Goal: Task Accomplishment & Management: Use online tool/utility

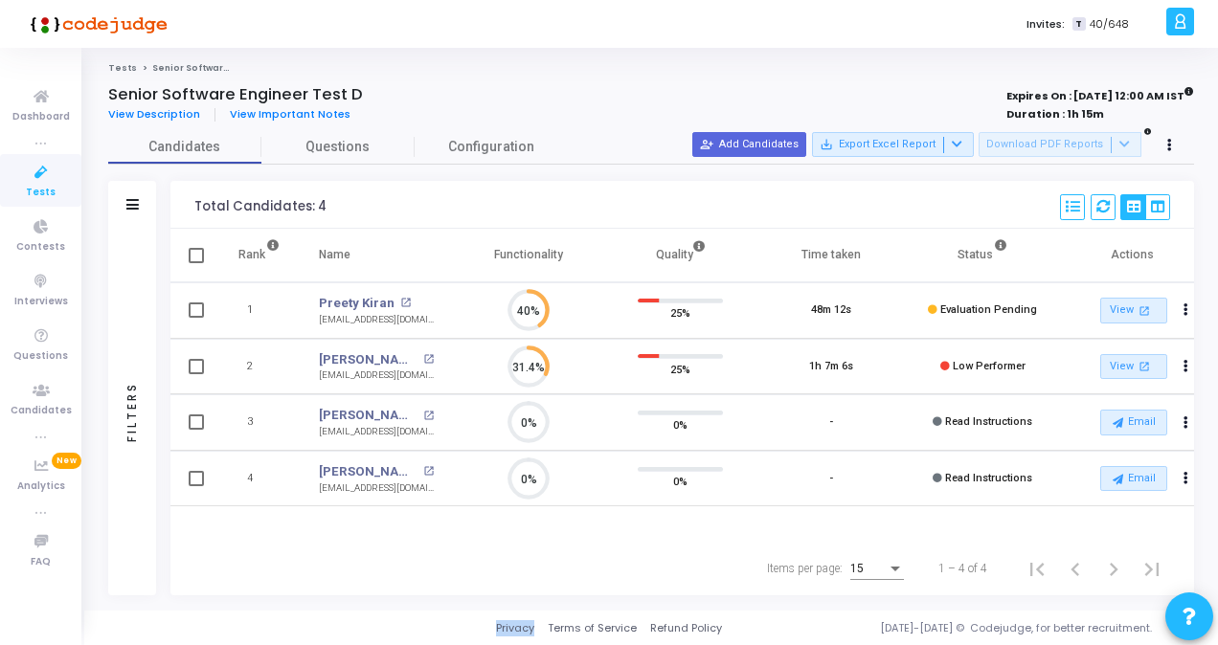
scroll to position [40, 48]
click at [43, 170] on icon at bounding box center [41, 173] width 40 height 24
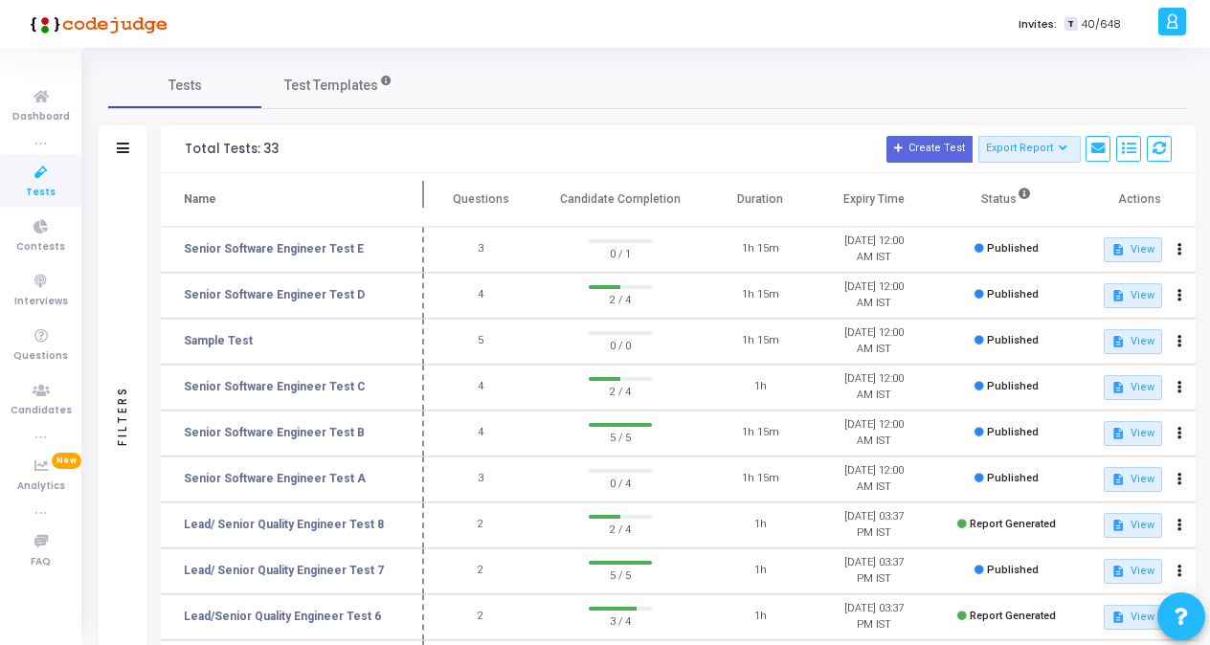
drag, startPoint x: 368, startPoint y: 190, endPoint x: 423, endPoint y: 190, distance: 55.5
click at [423, 190] on span at bounding box center [424, 199] width 19 height 53
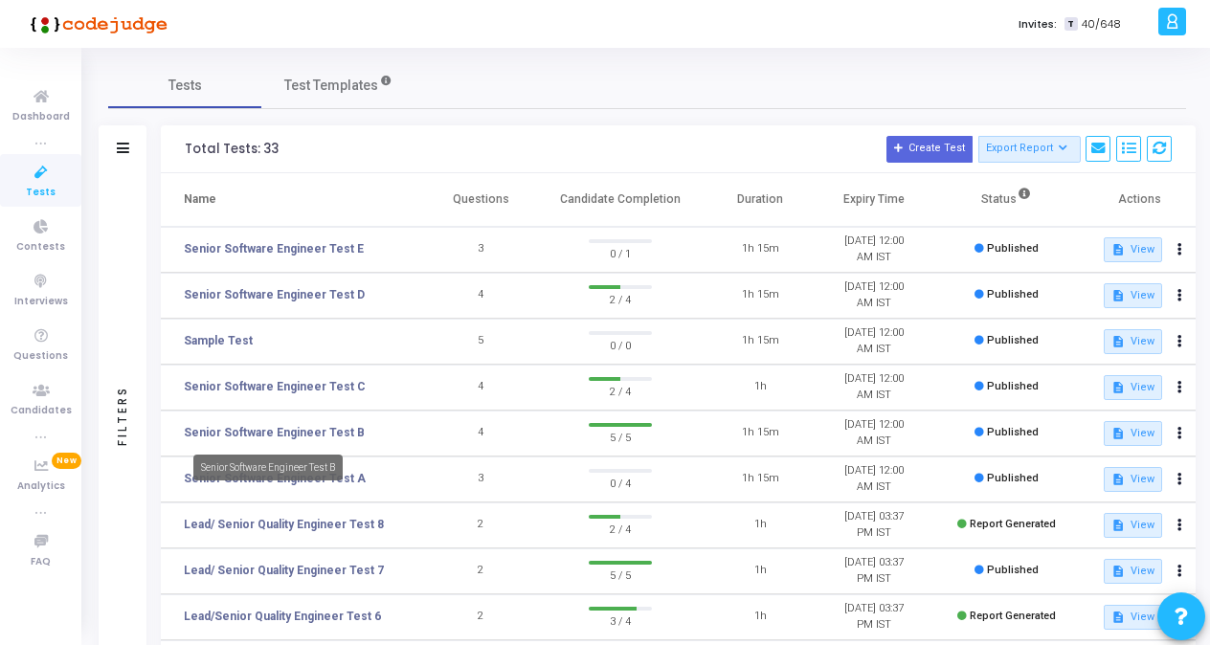
click at [310, 477] on div "Senior Software Engineer Test B" at bounding box center [267, 468] width 149 height 26
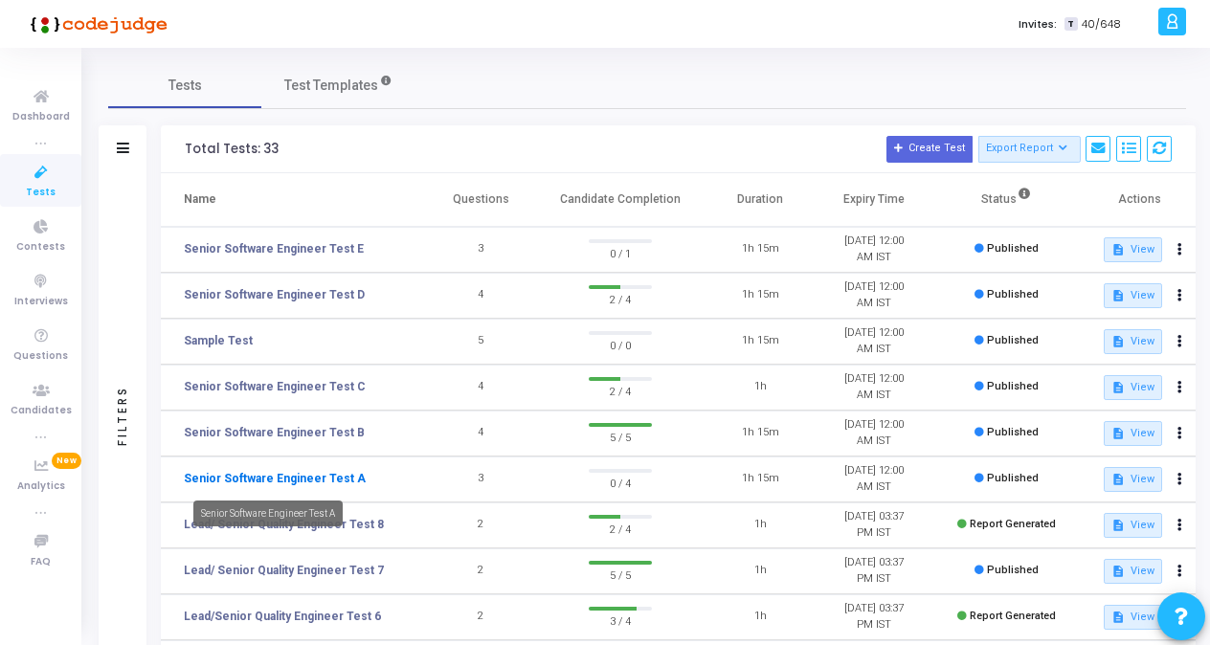
drag, startPoint x: 310, startPoint y: 477, endPoint x: 345, endPoint y: 476, distance: 34.5
click at [345, 476] on link "Senior Software Engineer Test A" at bounding box center [275, 478] width 182 height 17
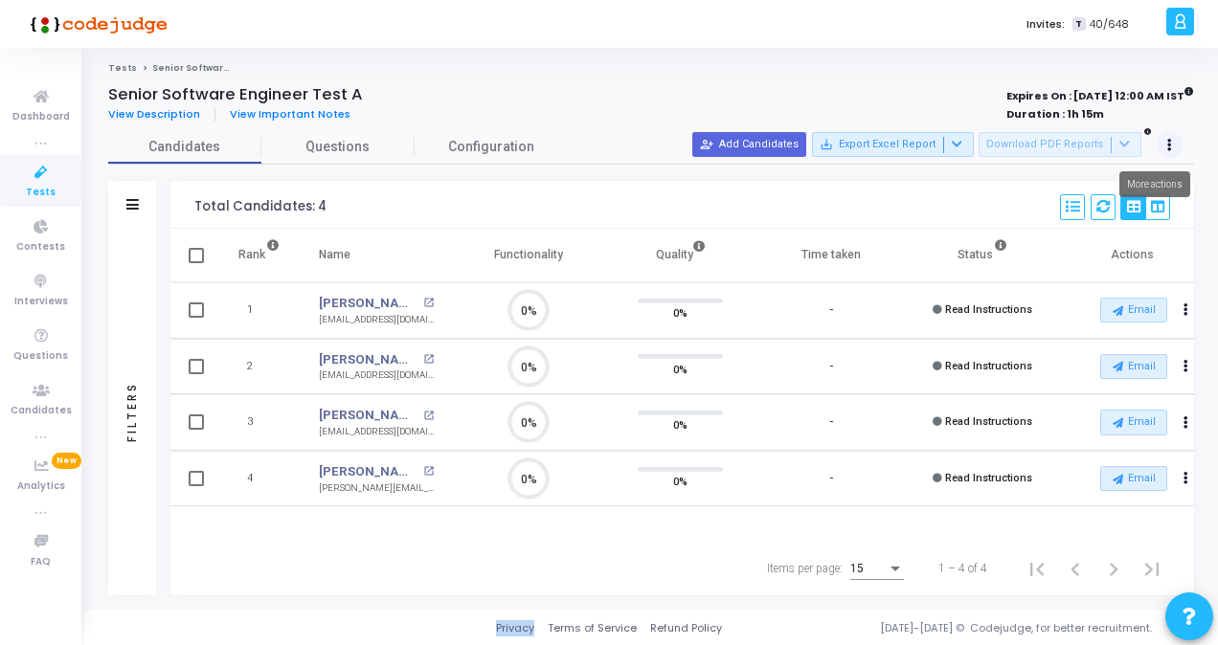
click at [1172, 146] on button at bounding box center [1170, 145] width 27 height 27
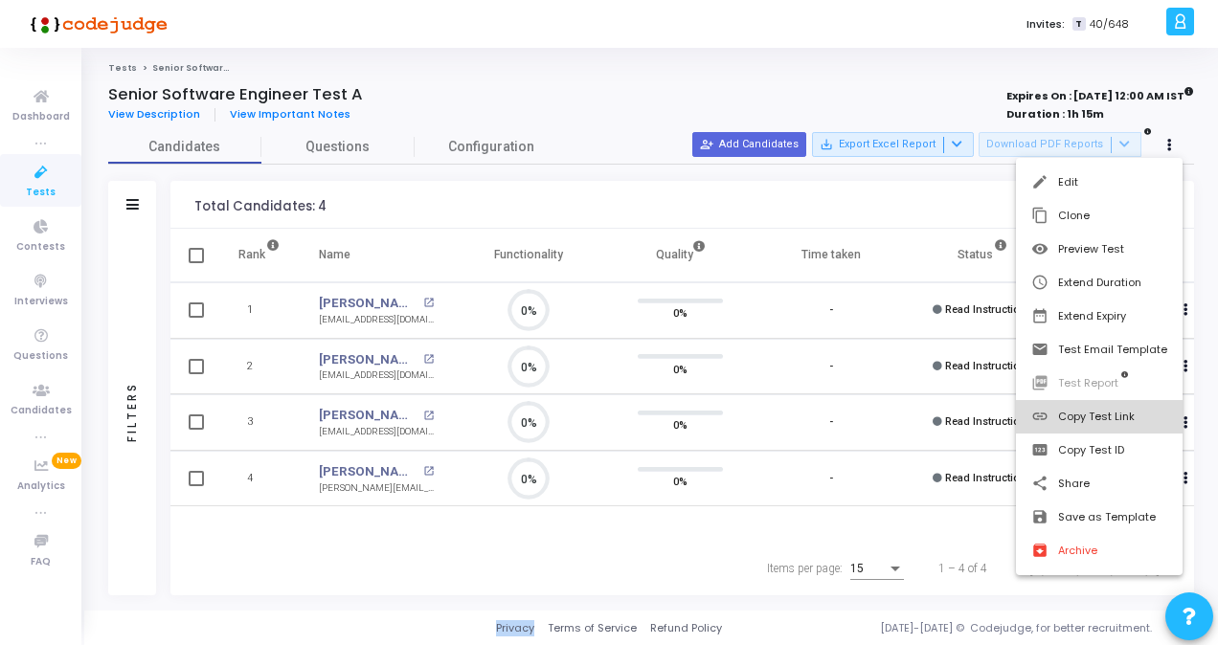
click at [1102, 416] on button "link Copy Test Link" at bounding box center [1099, 417] width 167 height 34
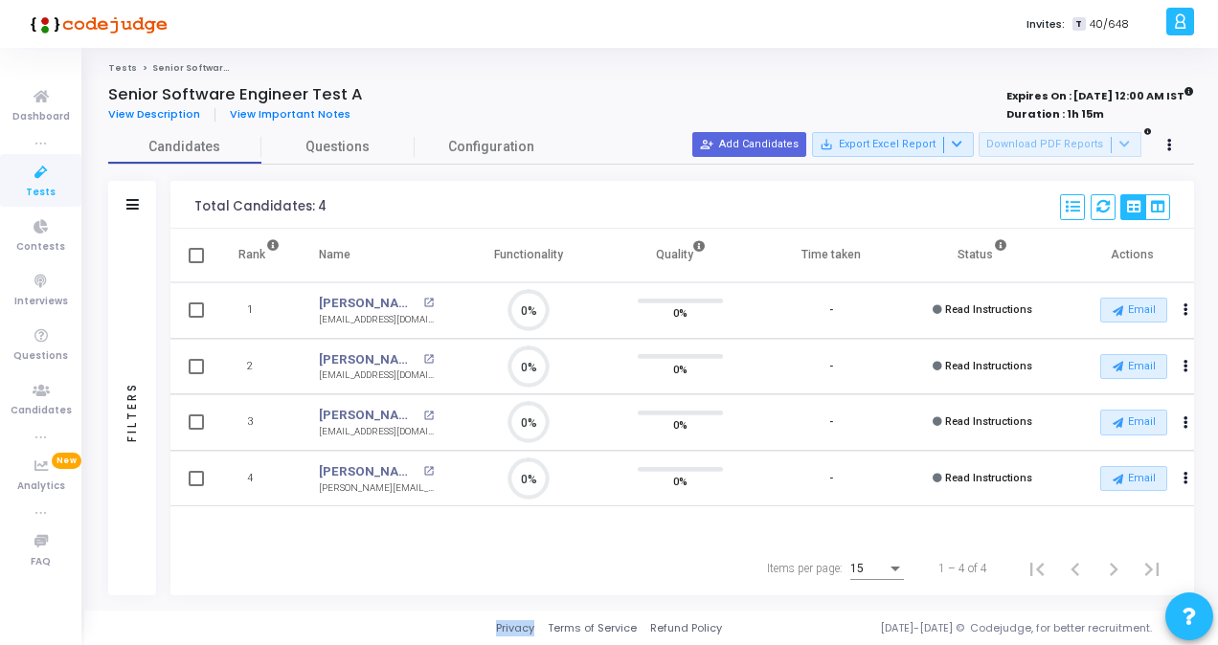
click at [56, 181] on icon at bounding box center [41, 173] width 40 height 24
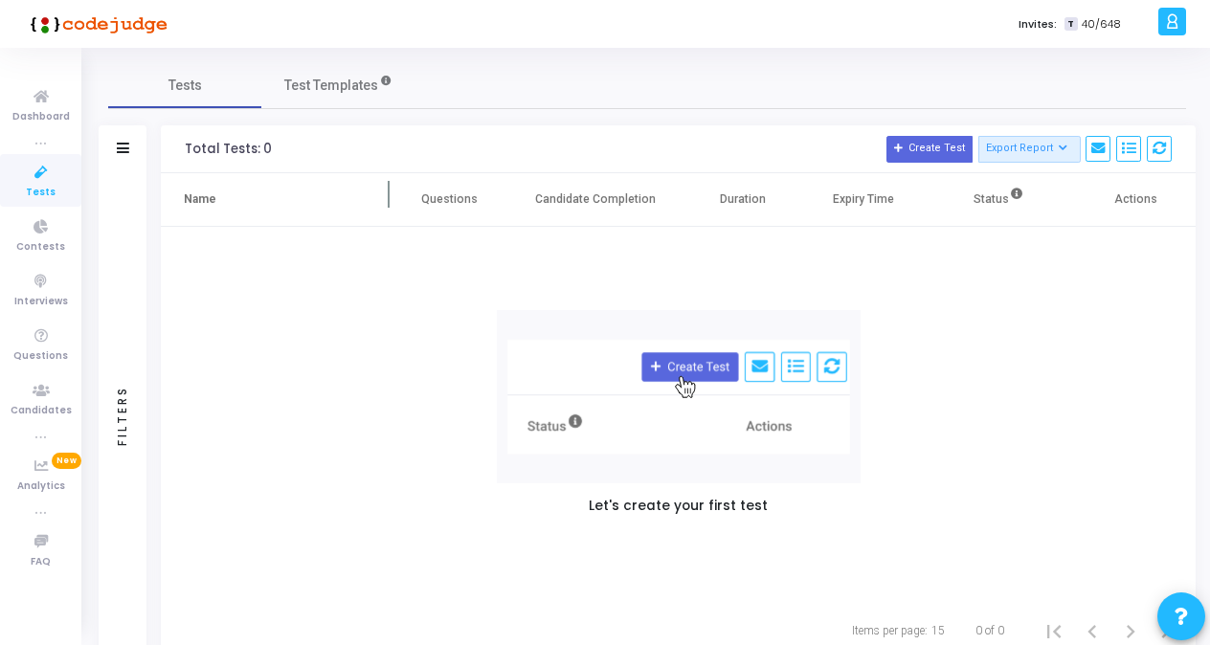
drag, startPoint x: 370, startPoint y: 191, endPoint x: 396, endPoint y: 194, distance: 27.0
click at [396, 194] on span at bounding box center [388, 199] width 19 height 53
click at [46, 178] on icon at bounding box center [41, 173] width 40 height 24
click at [38, 172] on icon at bounding box center [41, 173] width 40 height 24
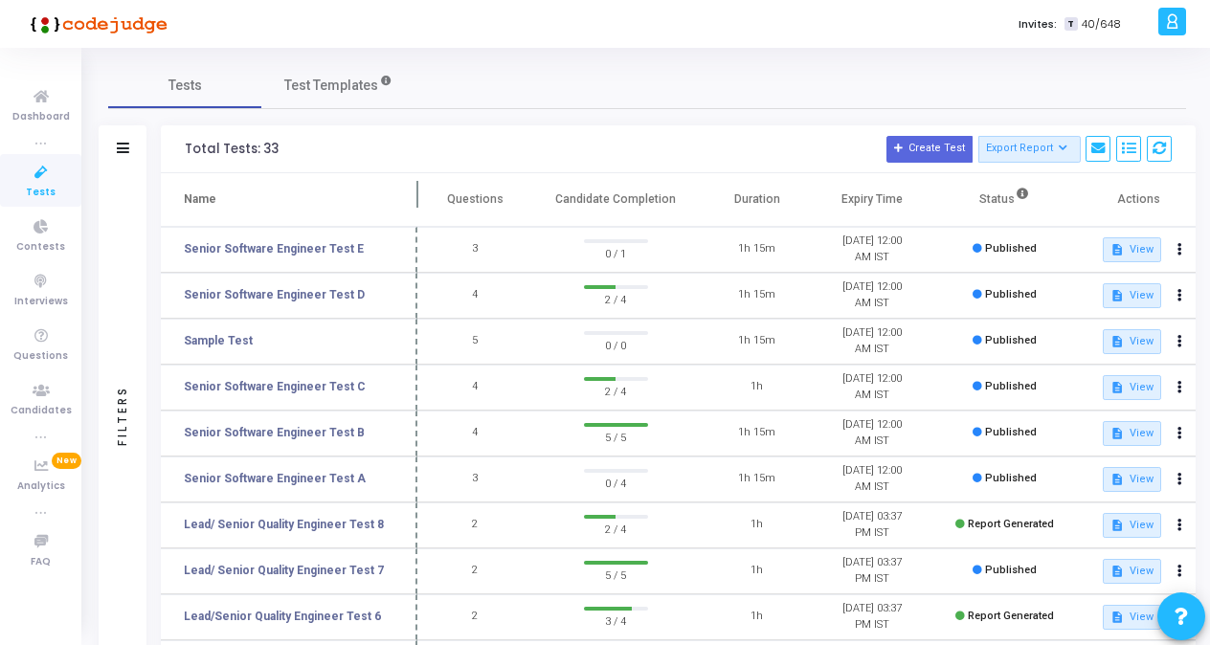
drag, startPoint x: 368, startPoint y: 187, endPoint x: 419, endPoint y: 193, distance: 52.1
click at [419, 193] on span at bounding box center [417, 199] width 19 height 53
click at [348, 431] on mat-tooltip-component "Senior Software Engineer Test C" at bounding box center [268, 421] width 176 height 53
drag, startPoint x: 348, startPoint y: 431, endPoint x: 299, endPoint y: 433, distance: 49.8
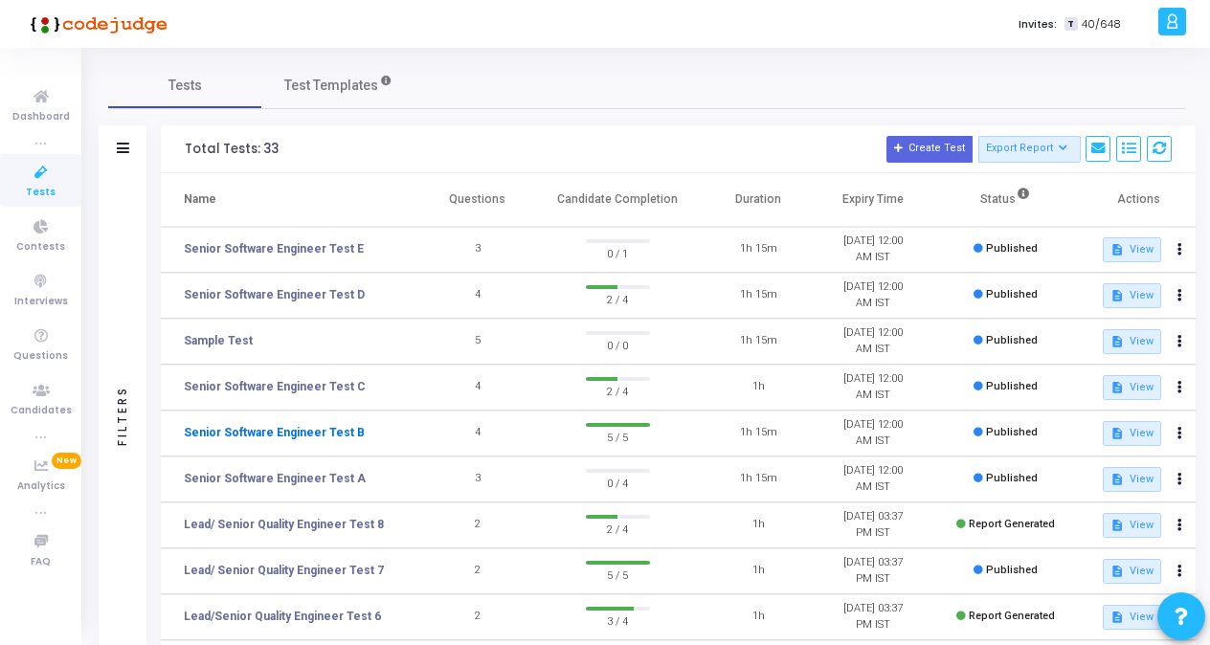
click at [299, 433] on link "Senior Software Engineer Test B" at bounding box center [274, 432] width 181 height 17
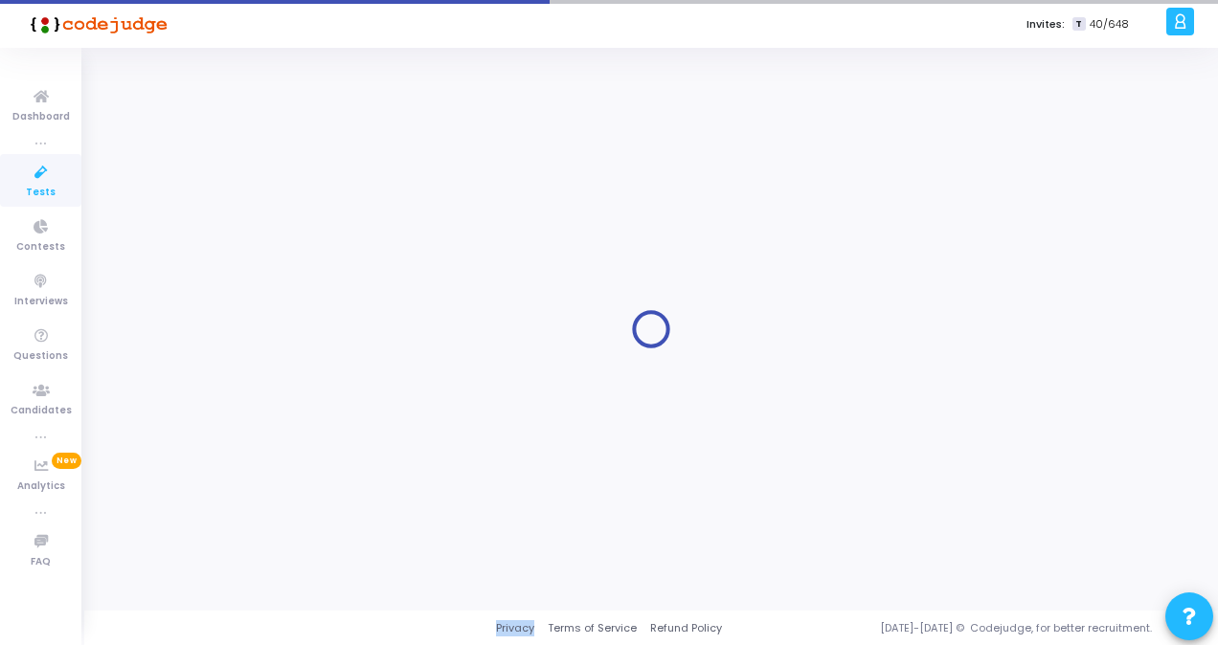
click at [299, 433] on div at bounding box center [651, 329] width 1086 height 534
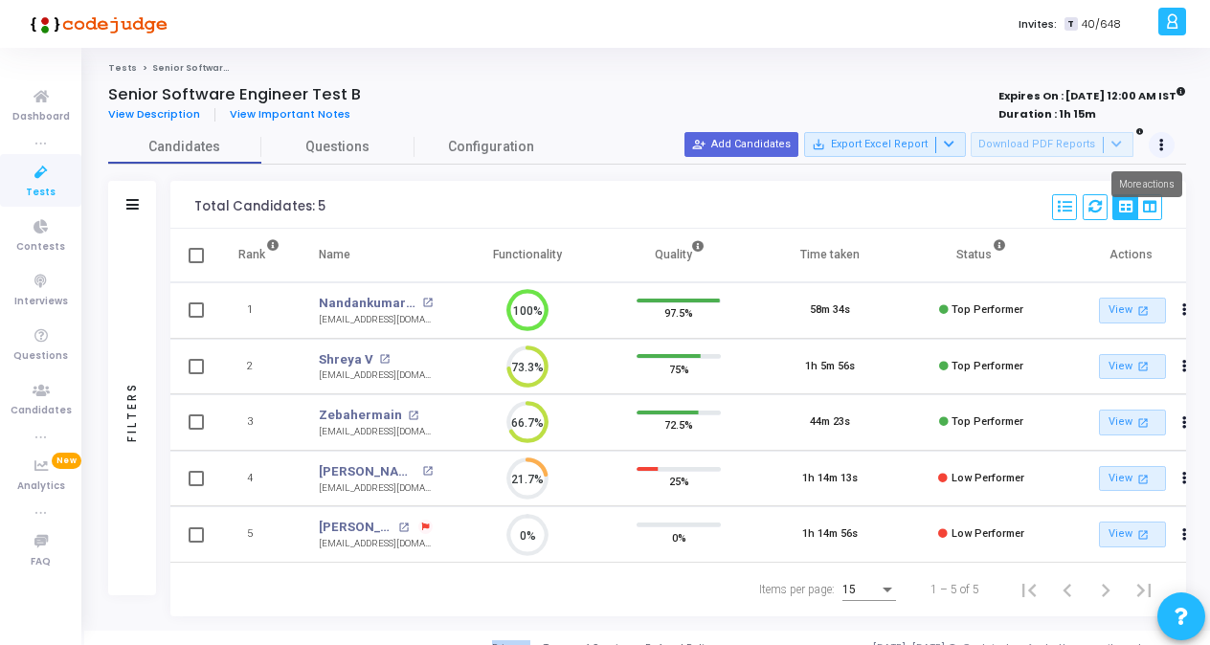
click at [1163, 147] on icon at bounding box center [1161, 146] width 5 height 10
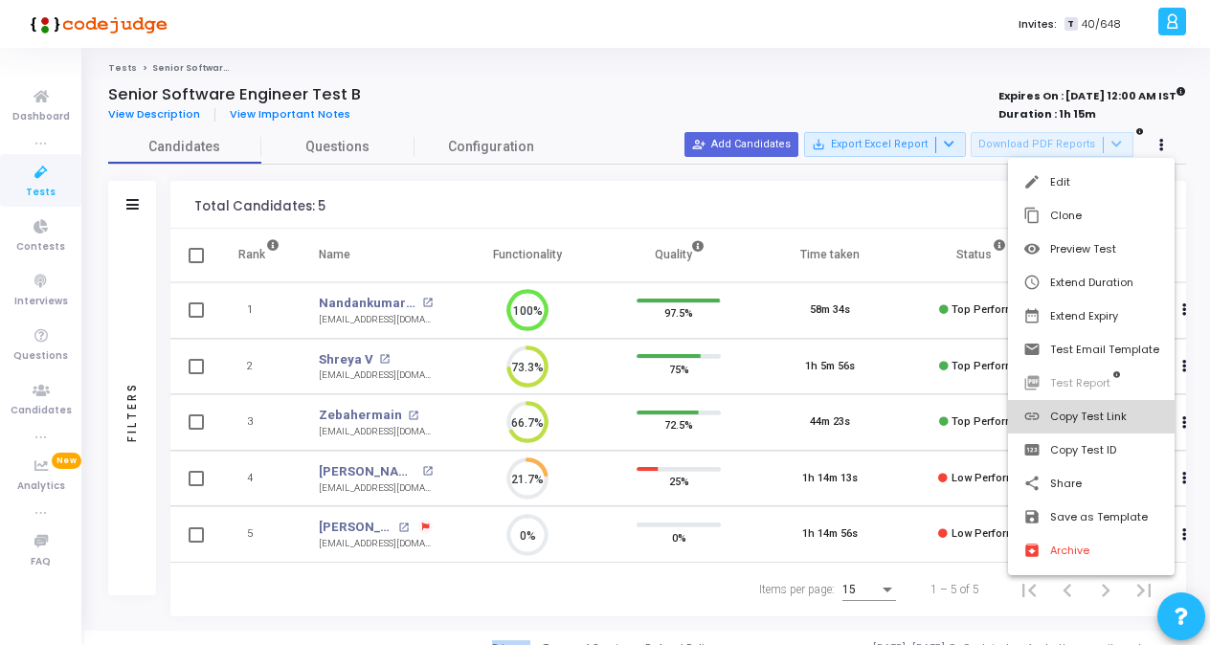
click at [1089, 416] on button "link Copy Test Link" at bounding box center [1091, 417] width 167 height 34
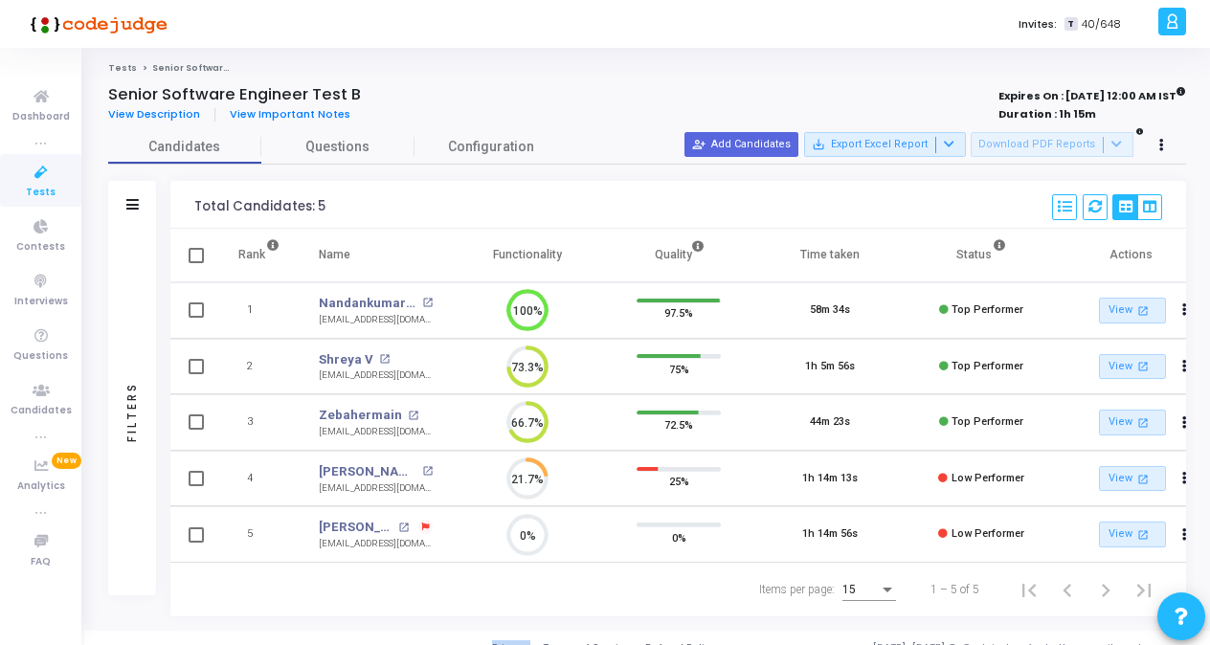
click at [36, 194] on span "Tests" at bounding box center [41, 193] width 30 height 16
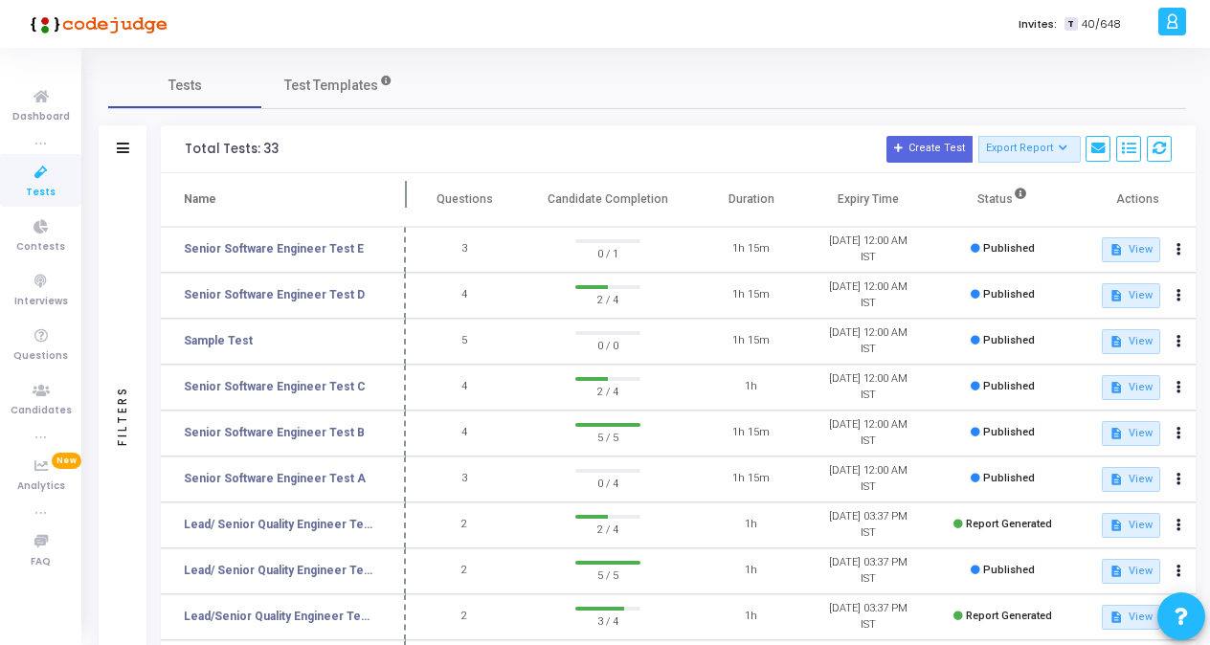
drag, startPoint x: 366, startPoint y: 192, endPoint x: 407, endPoint y: 195, distance: 41.3
click at [407, 195] on span at bounding box center [405, 199] width 19 height 53
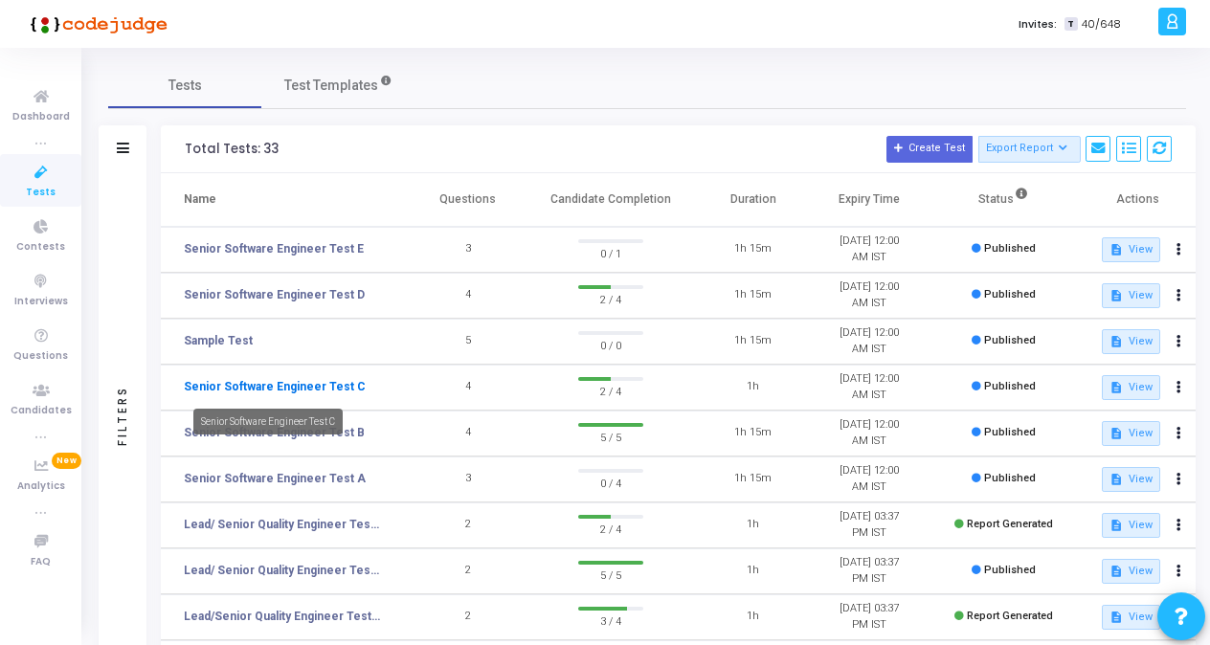
click at [318, 382] on link "Senior Software Engineer Test C" at bounding box center [275, 386] width 182 height 17
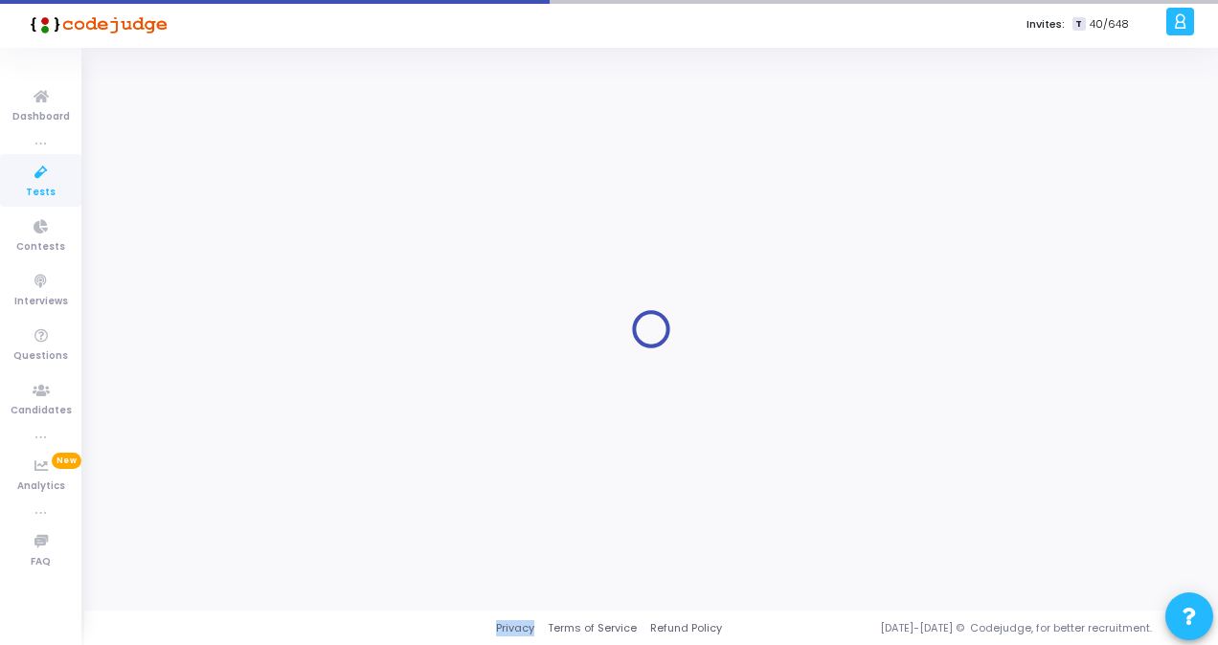
click at [318, 382] on div at bounding box center [651, 329] width 1086 height 534
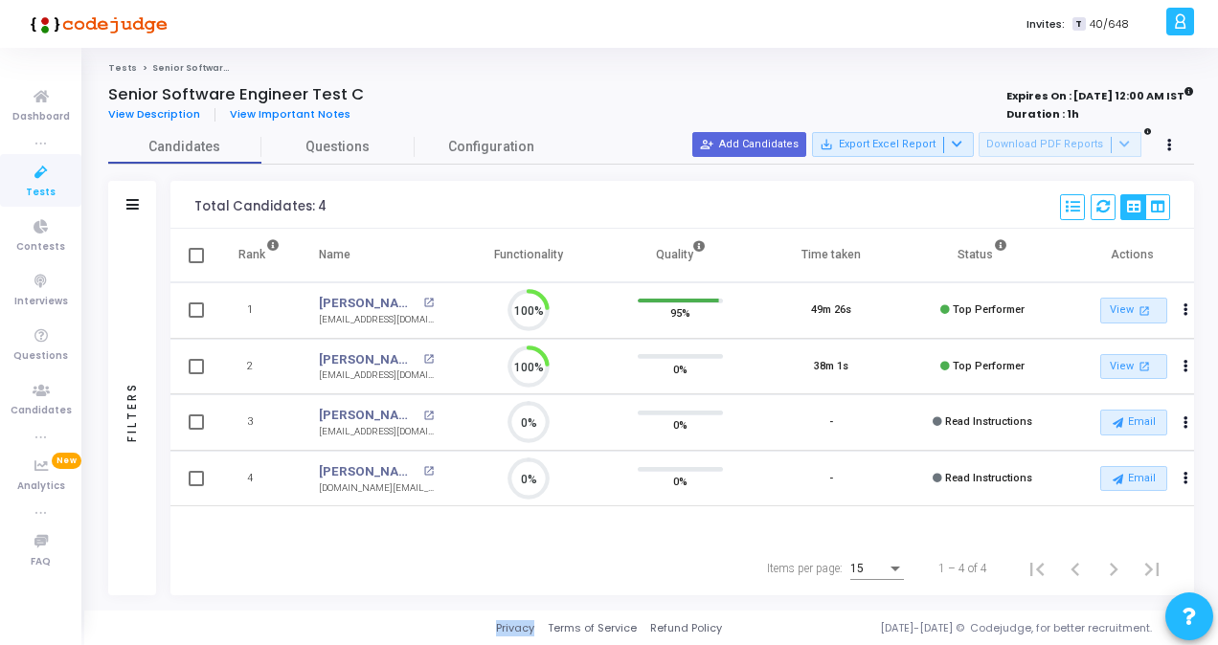
scroll to position [9, 8]
click at [1172, 149] on button at bounding box center [1170, 145] width 27 height 27
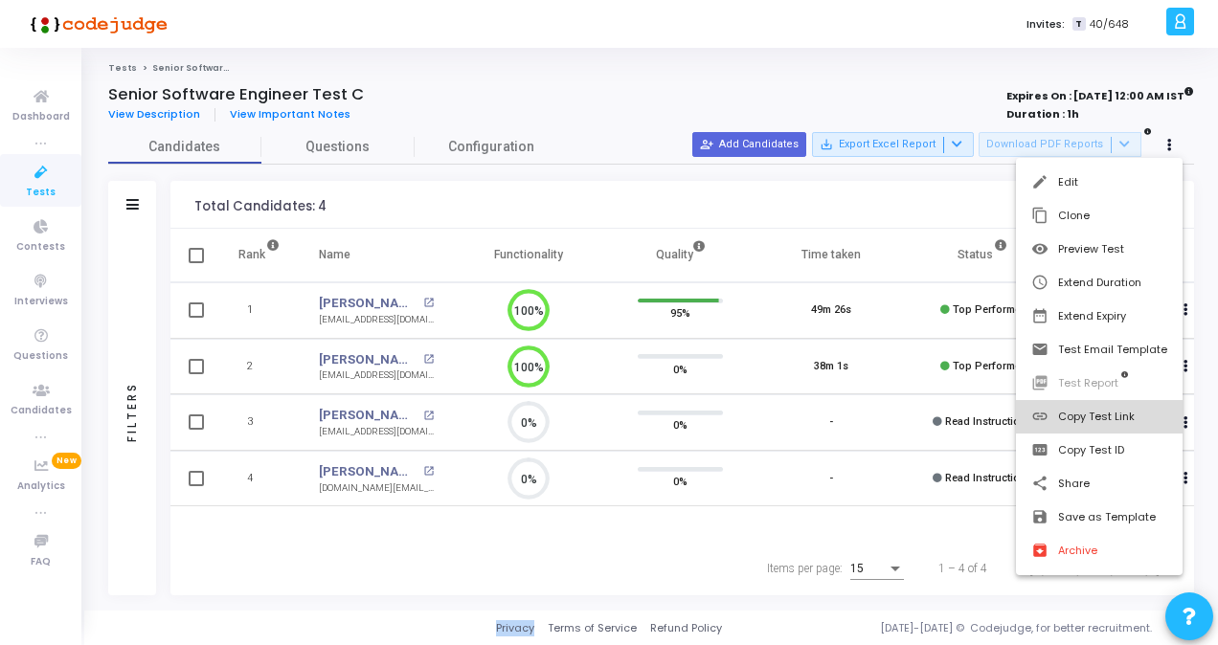
click at [1101, 412] on button "link Copy Test Link" at bounding box center [1099, 417] width 167 height 34
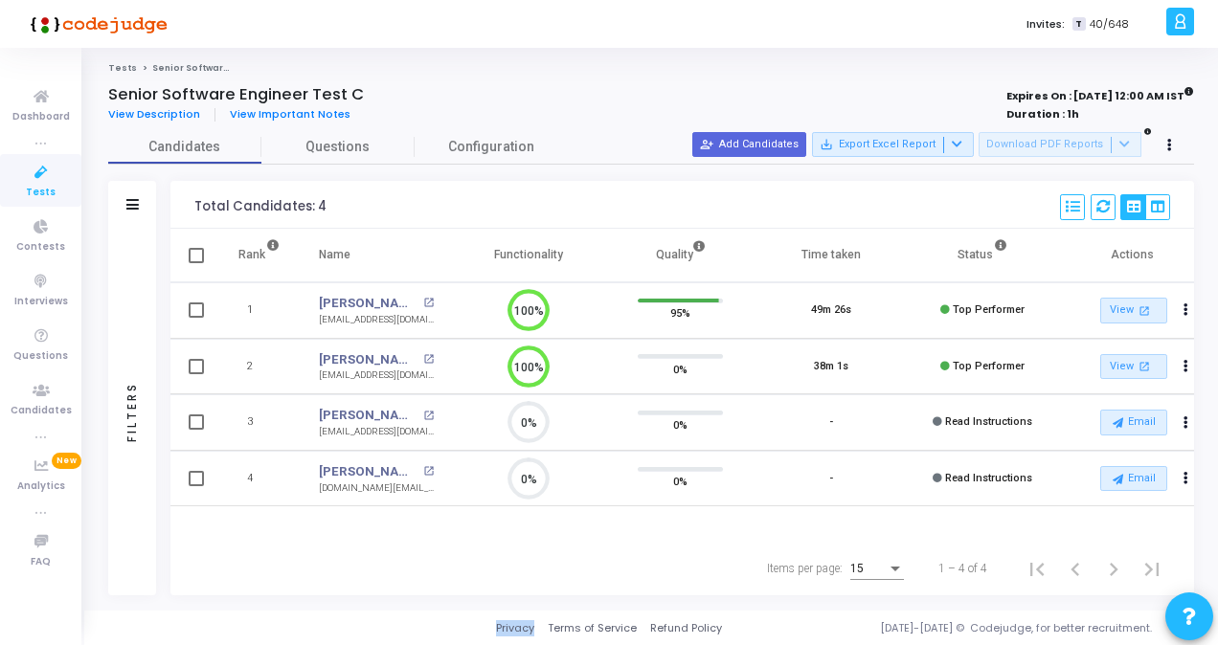
click at [40, 195] on span "Tests" at bounding box center [41, 193] width 30 height 16
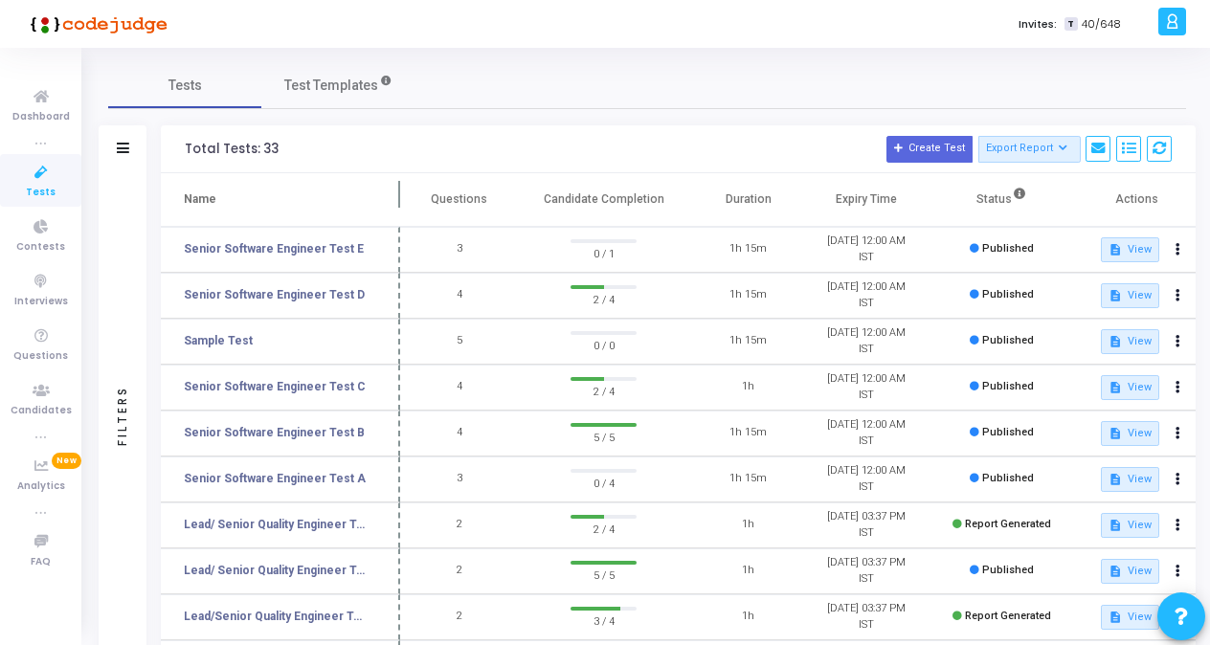
drag, startPoint x: 365, startPoint y: 191, endPoint x: 401, endPoint y: 197, distance: 36.8
click at [401, 197] on span at bounding box center [400, 199] width 19 height 53
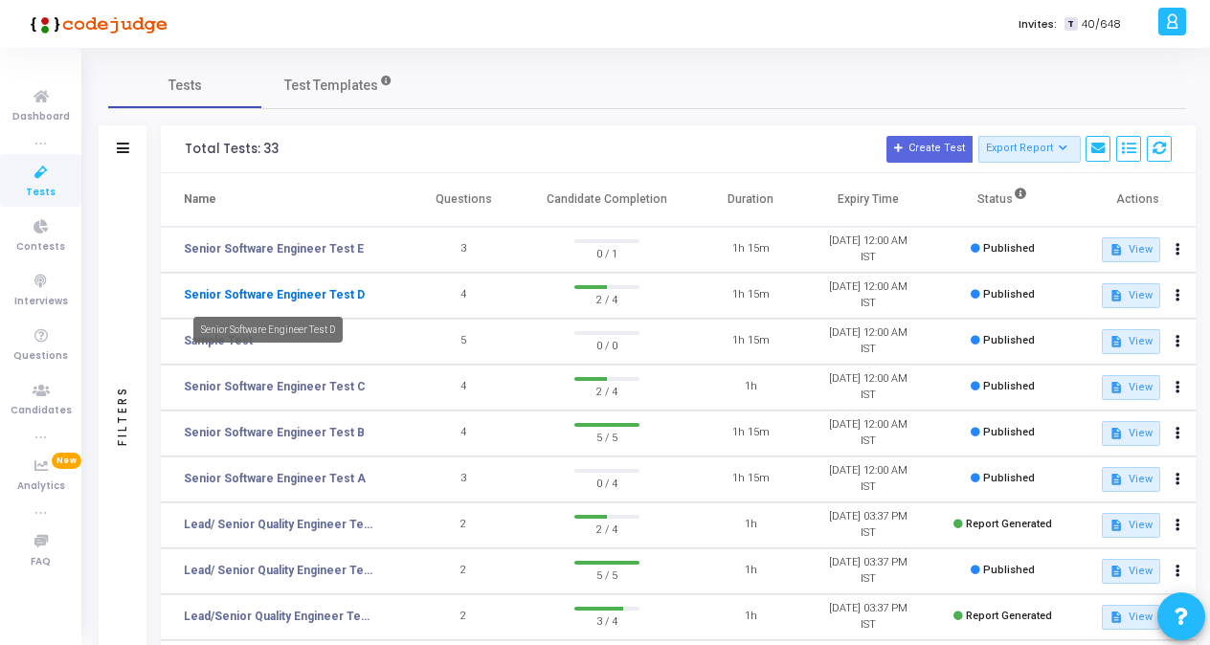
click at [271, 293] on link "Senior Software Engineer Test D" at bounding box center [274, 294] width 181 height 17
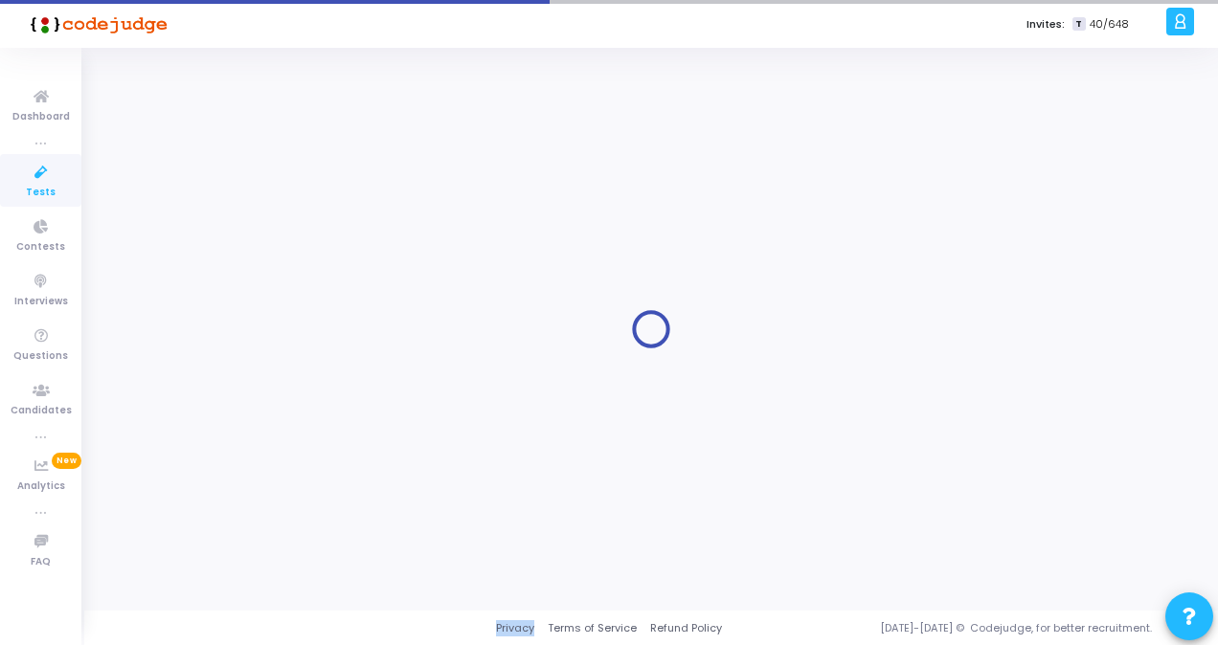
click at [271, 293] on div at bounding box center [651, 329] width 1086 height 534
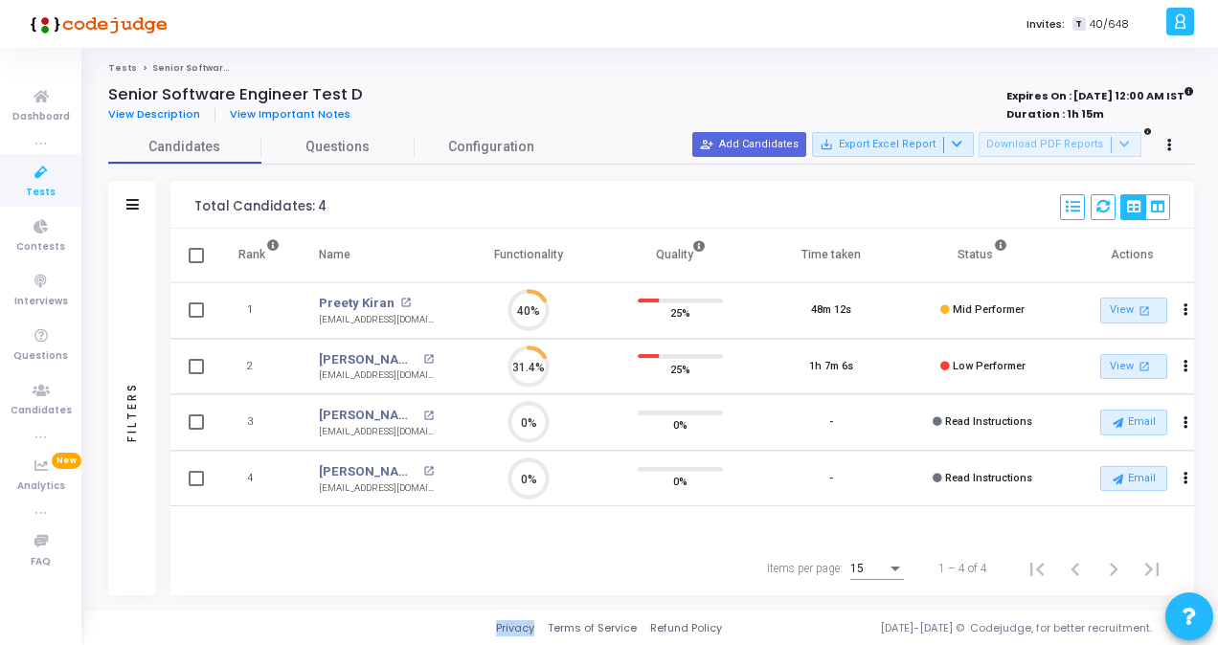
scroll to position [40, 48]
click at [1172, 153] on button at bounding box center [1170, 145] width 27 height 27
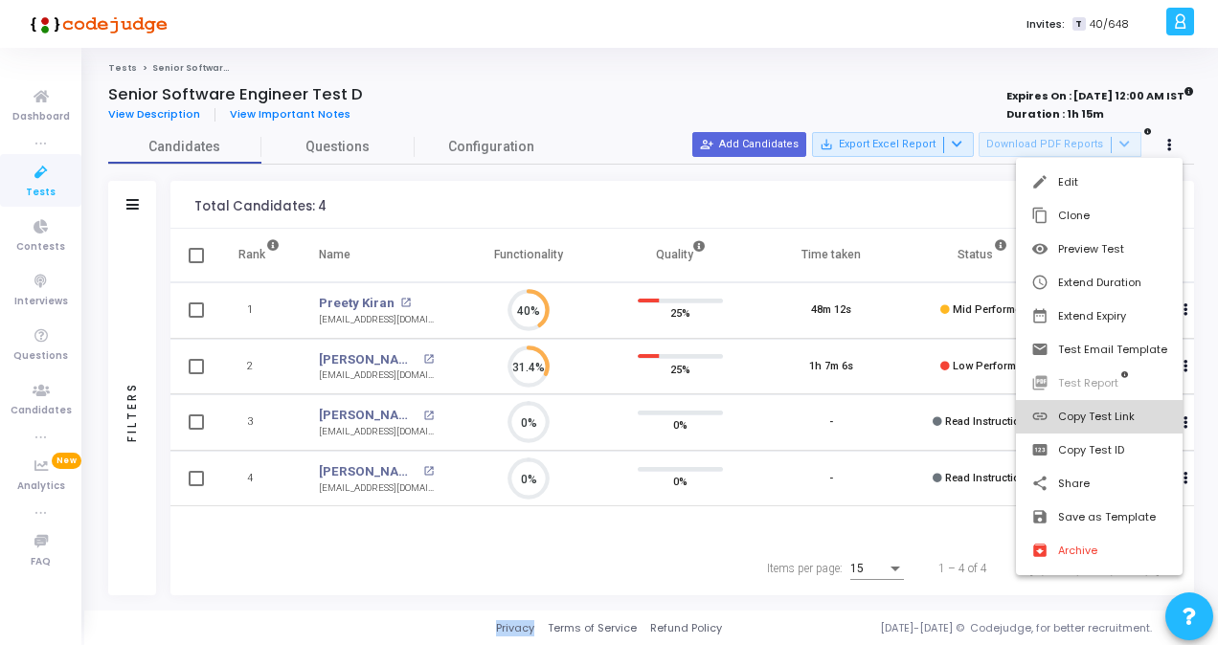
click at [1108, 417] on button "link Copy Test Link" at bounding box center [1099, 417] width 167 height 34
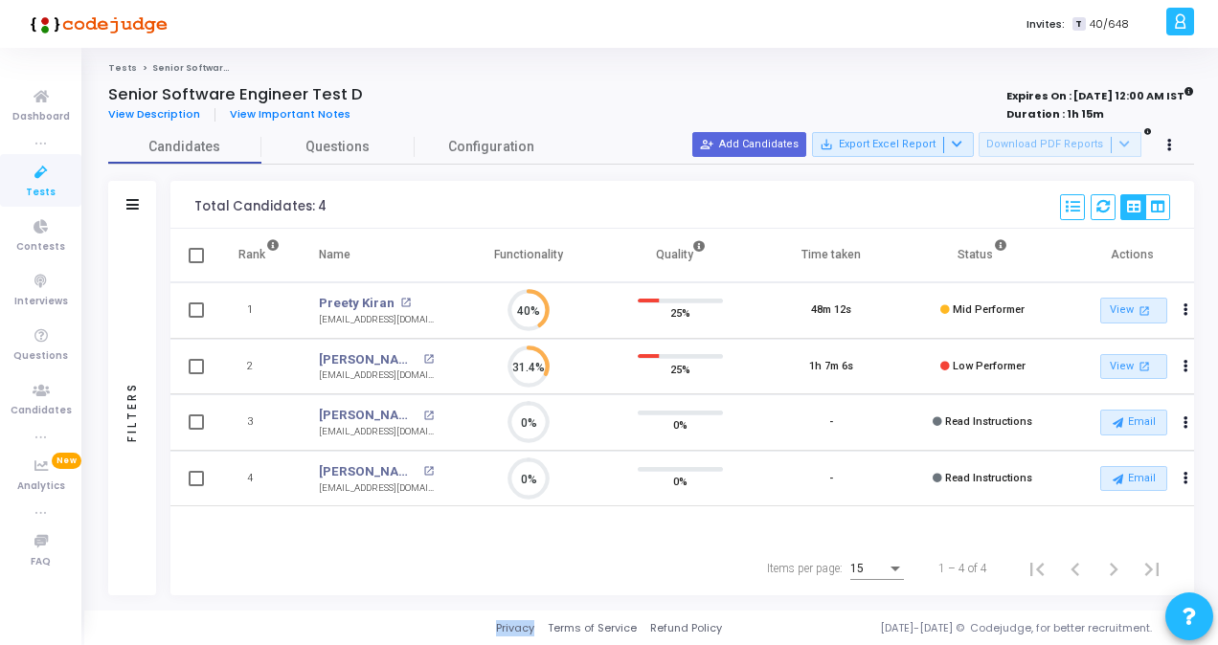
click at [34, 187] on span "Tests" at bounding box center [41, 193] width 30 height 16
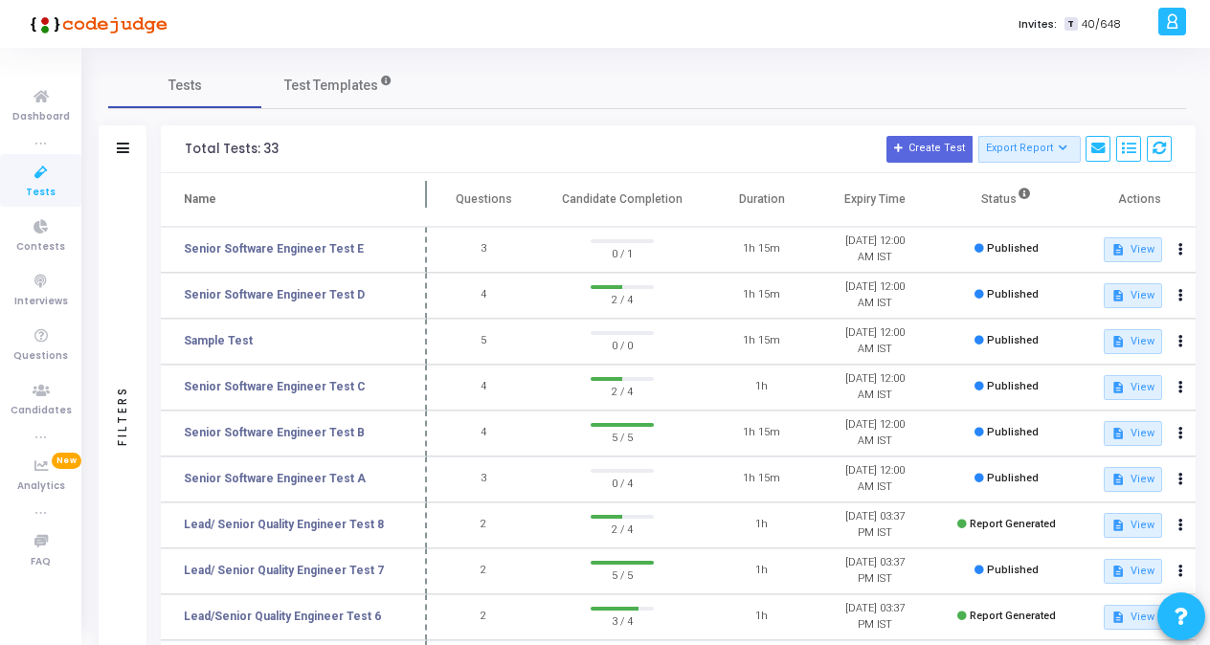
drag, startPoint x: 365, startPoint y: 191, endPoint x: 434, endPoint y: 193, distance: 69.0
click at [434, 193] on span at bounding box center [426, 199] width 19 height 53
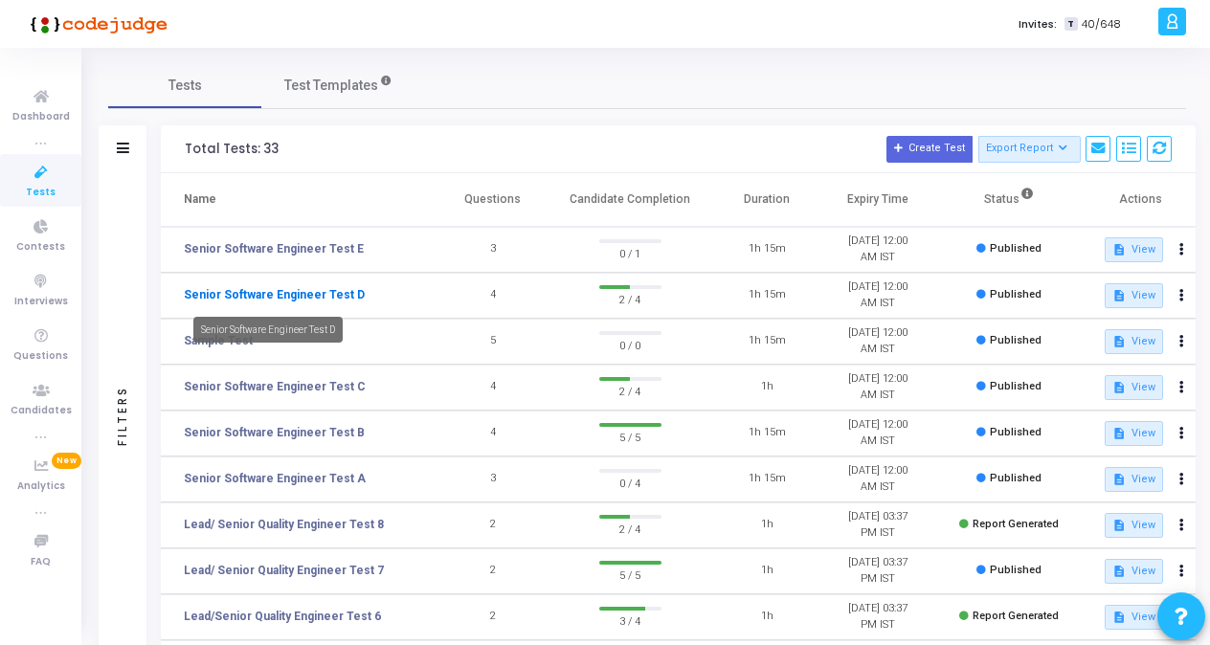
click at [280, 301] on link "Senior Software Engineer Test D" at bounding box center [274, 294] width 181 height 17
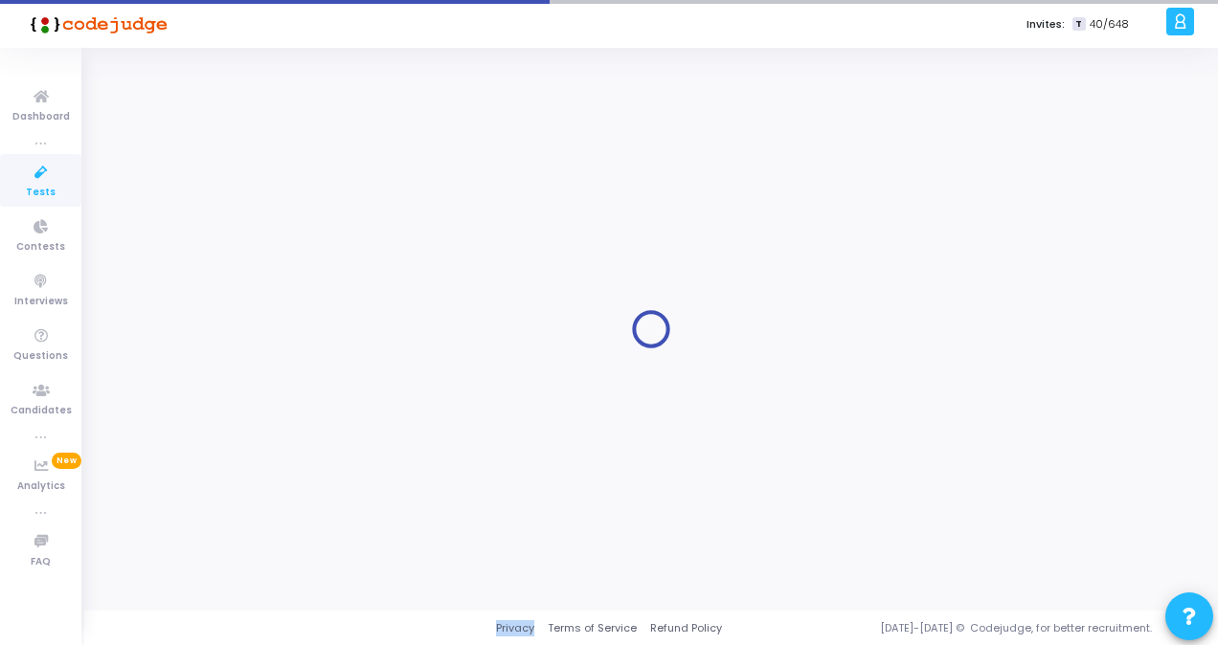
click at [280, 301] on div at bounding box center [651, 329] width 1086 height 534
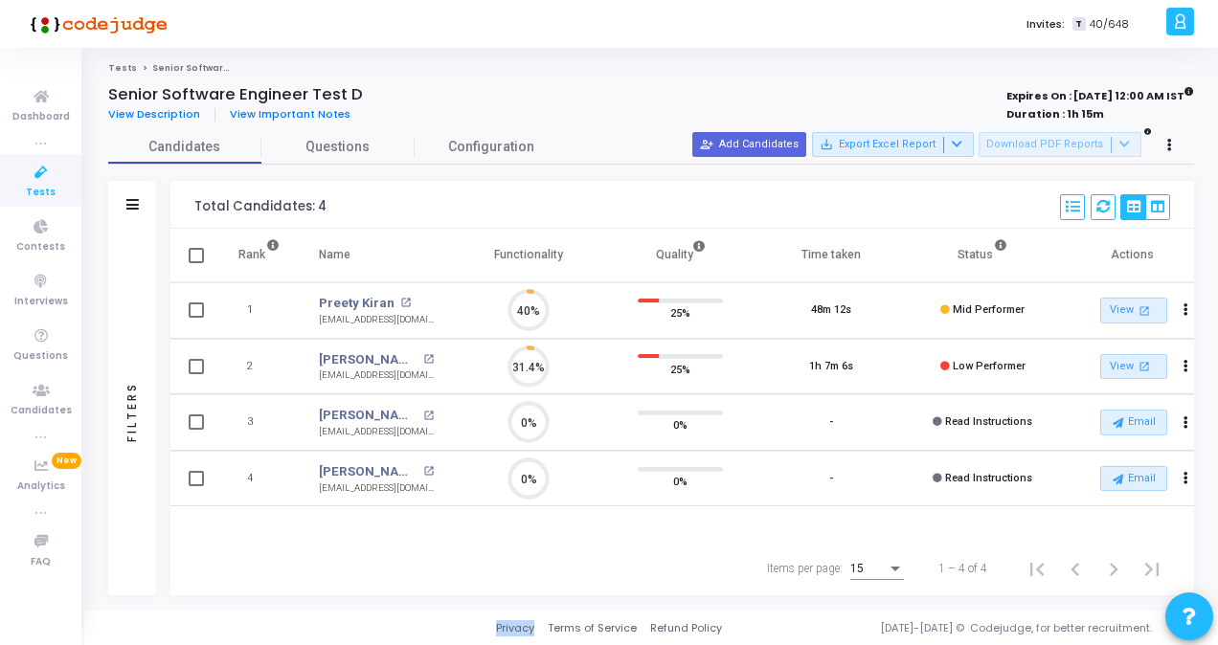
scroll to position [40, 48]
click at [36, 188] on span "Tests" at bounding box center [41, 193] width 30 height 16
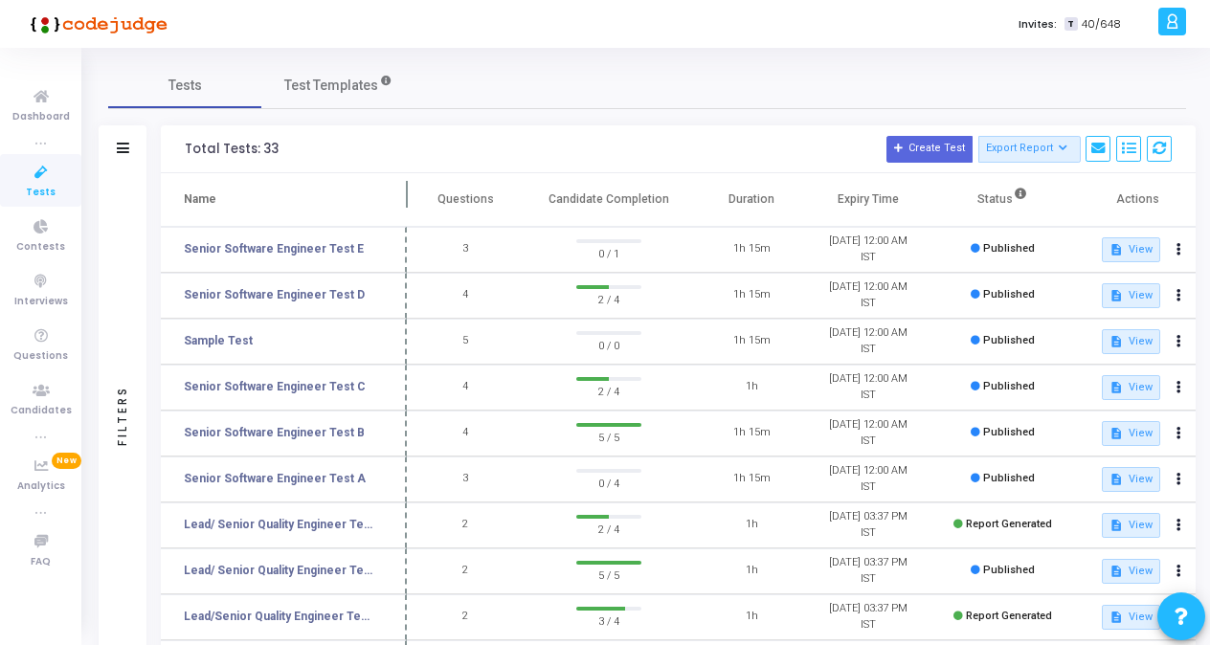
drag, startPoint x: 368, startPoint y: 193, endPoint x: 413, endPoint y: 196, distance: 45.1
click at [413, 196] on span at bounding box center [406, 199] width 19 height 53
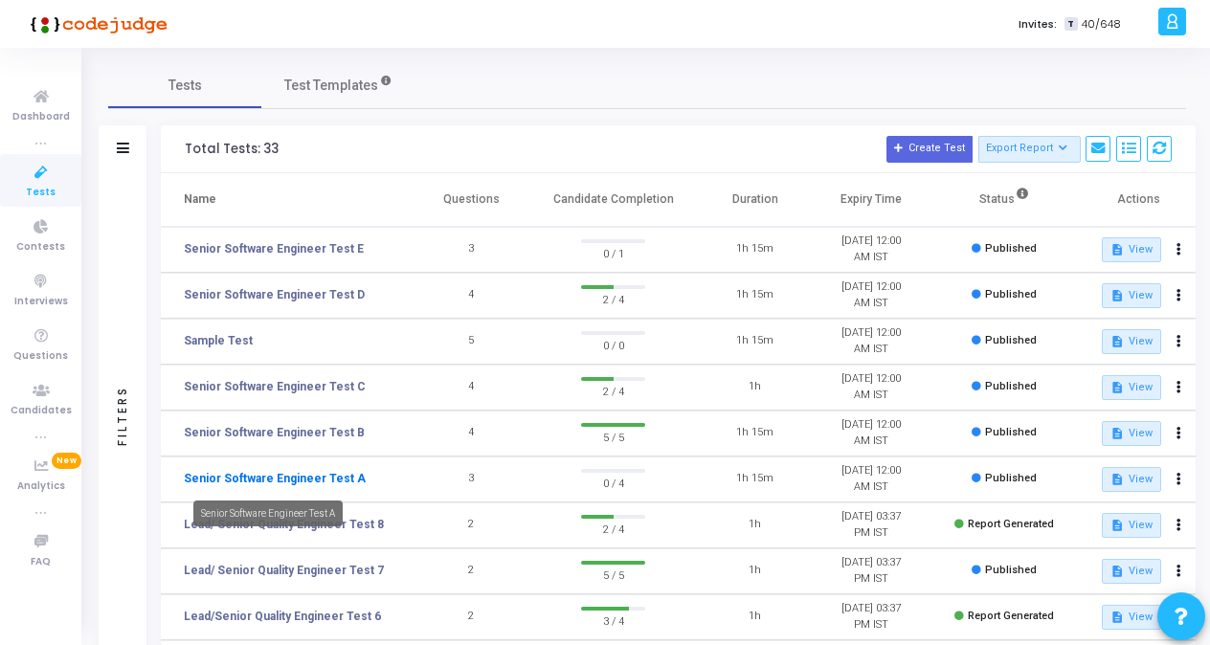
click at [297, 475] on link "Senior Software Engineer Test A" at bounding box center [275, 478] width 182 height 17
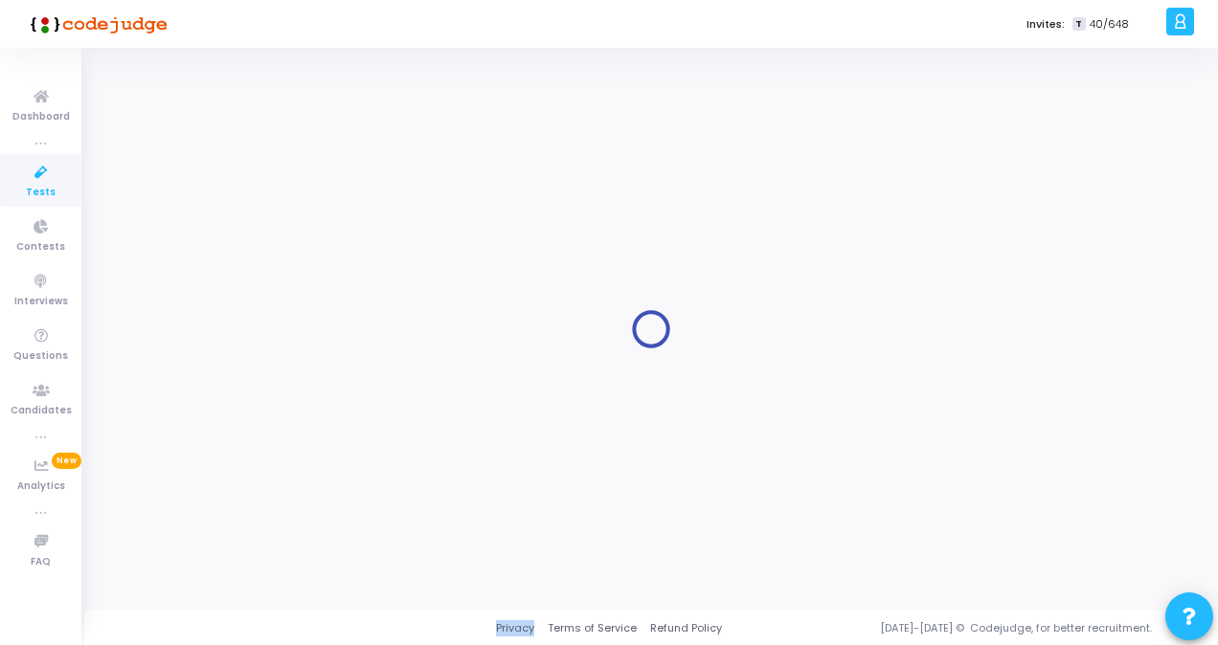
click at [297, 475] on div at bounding box center [651, 329] width 1086 height 534
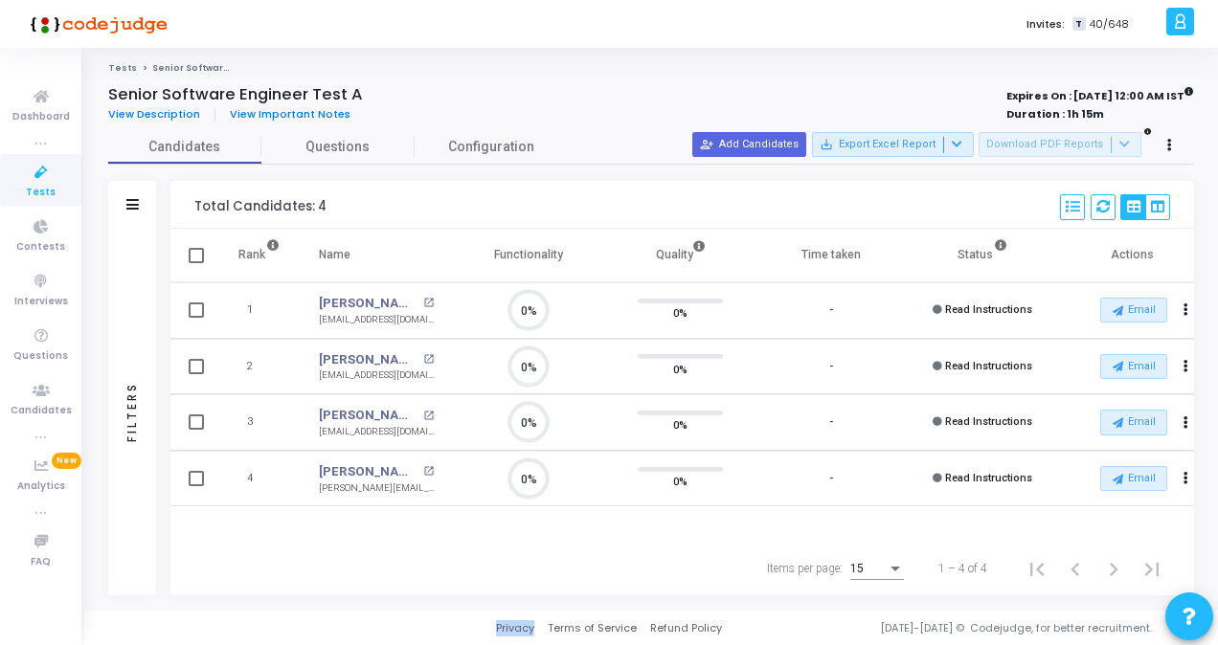
scroll to position [9, 8]
drag, startPoint x: 297, startPoint y: 475, endPoint x: 413, endPoint y: 563, distance: 145.5
click at [413, 563] on div "Items per page: 15 1 – 4 of 4" at bounding box center [683, 569] width 992 height 54
click at [34, 181] on icon at bounding box center [41, 173] width 40 height 24
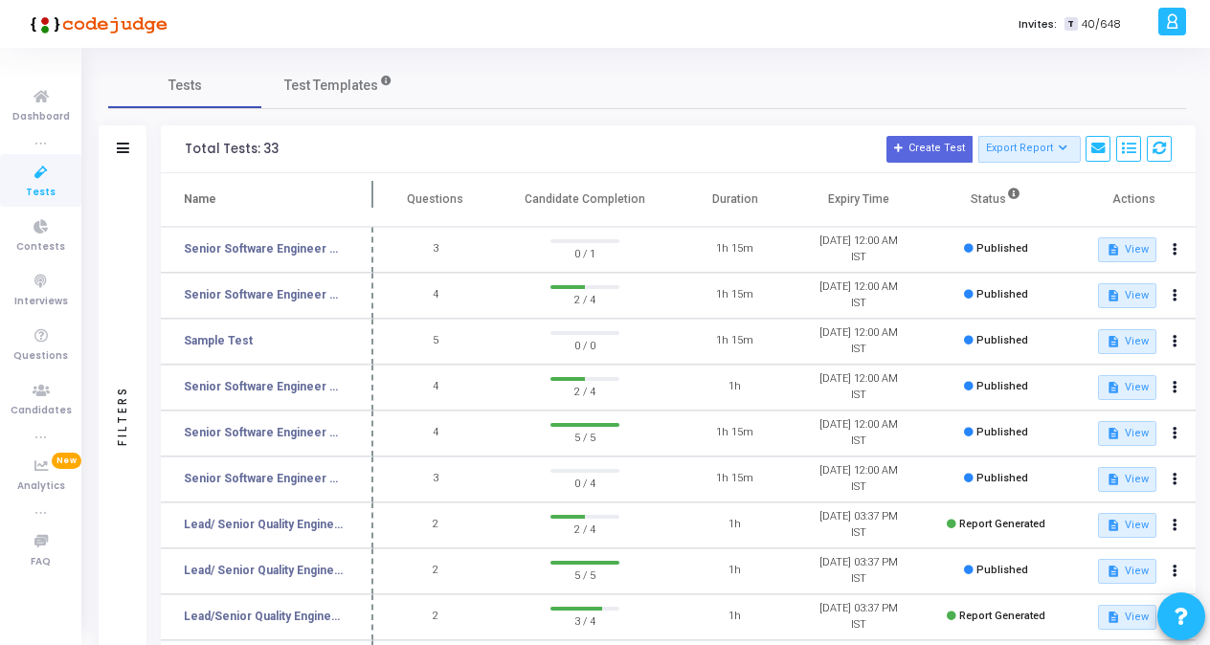
drag, startPoint x: 367, startPoint y: 195, endPoint x: 432, endPoint y: 203, distance: 65.6
click at [383, 203] on span at bounding box center [373, 199] width 19 height 53
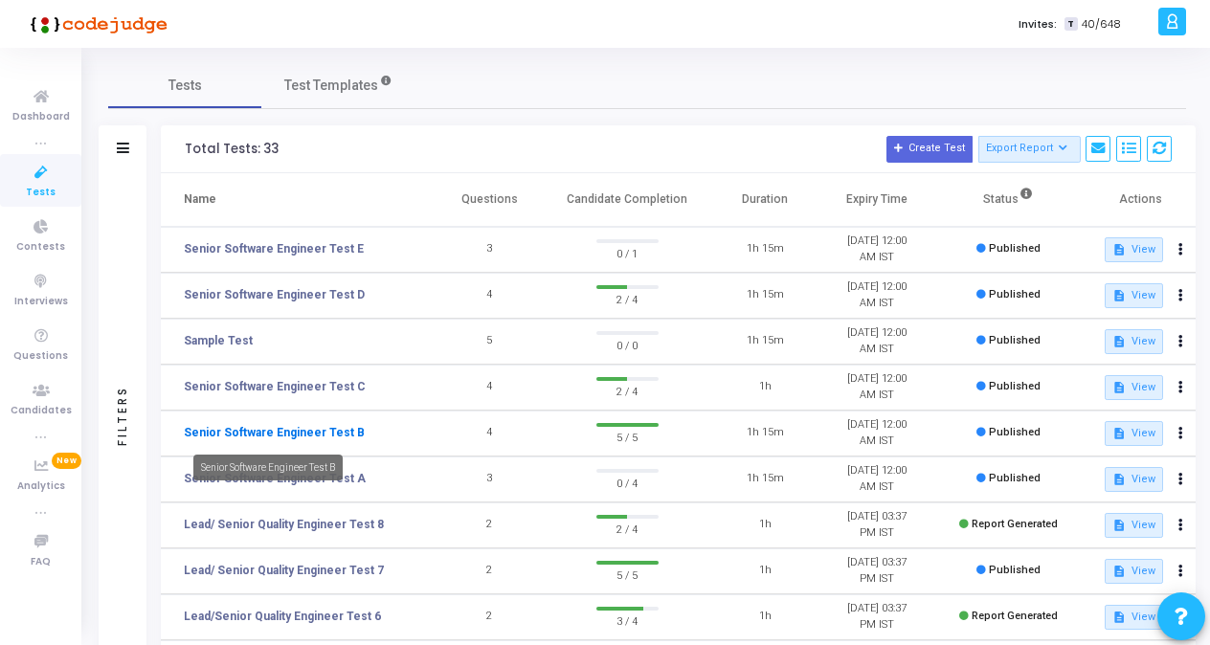
click at [319, 431] on link "Senior Software Engineer Test B" at bounding box center [274, 432] width 181 height 17
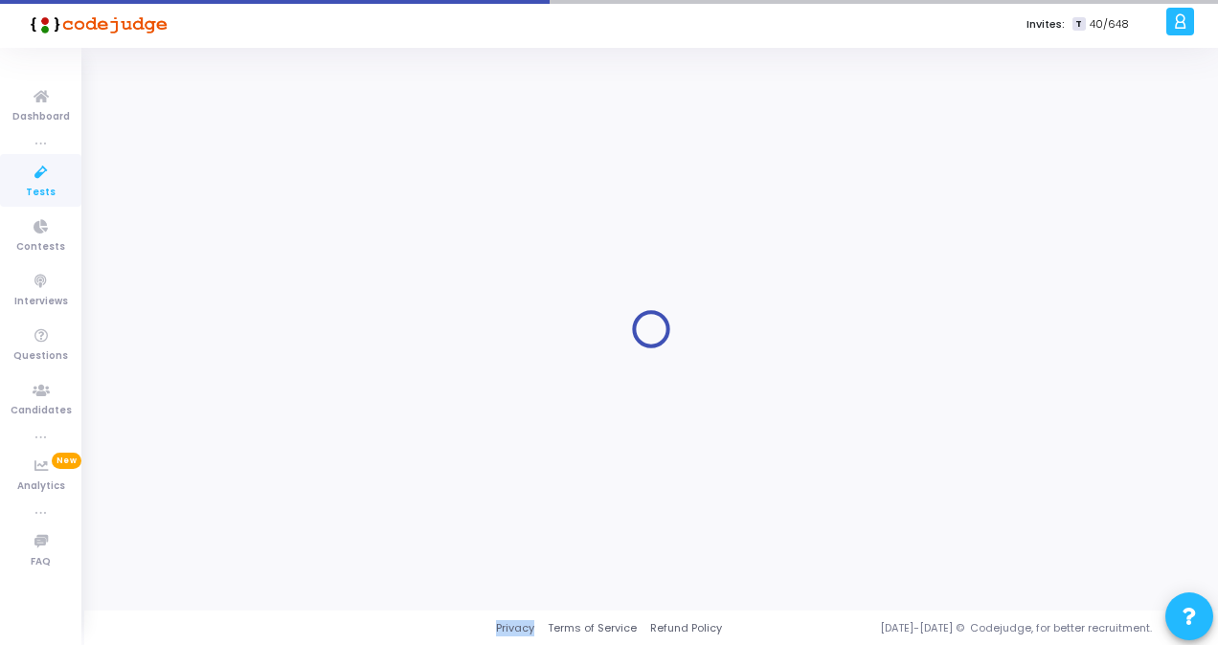
click at [319, 431] on div at bounding box center [651, 329] width 1086 height 534
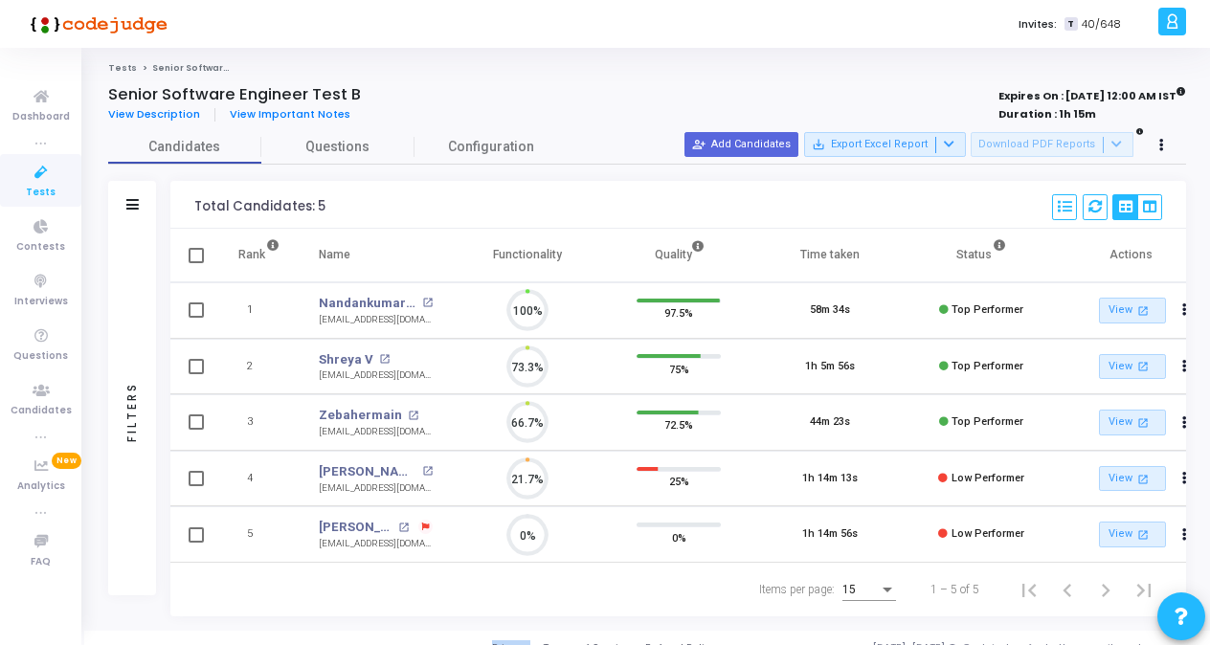
scroll to position [40, 48]
click at [46, 175] on icon at bounding box center [41, 173] width 40 height 24
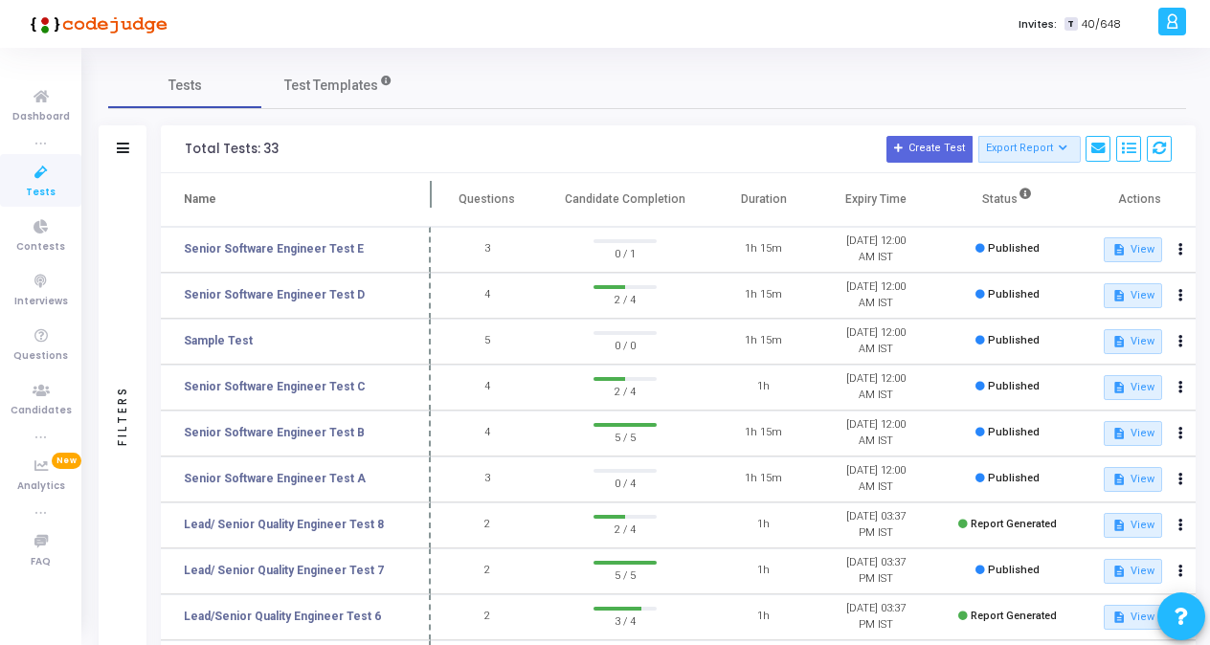
drag, startPoint x: 371, startPoint y: 191, endPoint x: 438, endPoint y: 208, distance: 69.0
click at [438, 208] on span at bounding box center [430, 199] width 19 height 53
click at [306, 393] on link "Senior Software Engineer Test C" at bounding box center [275, 386] width 182 height 17
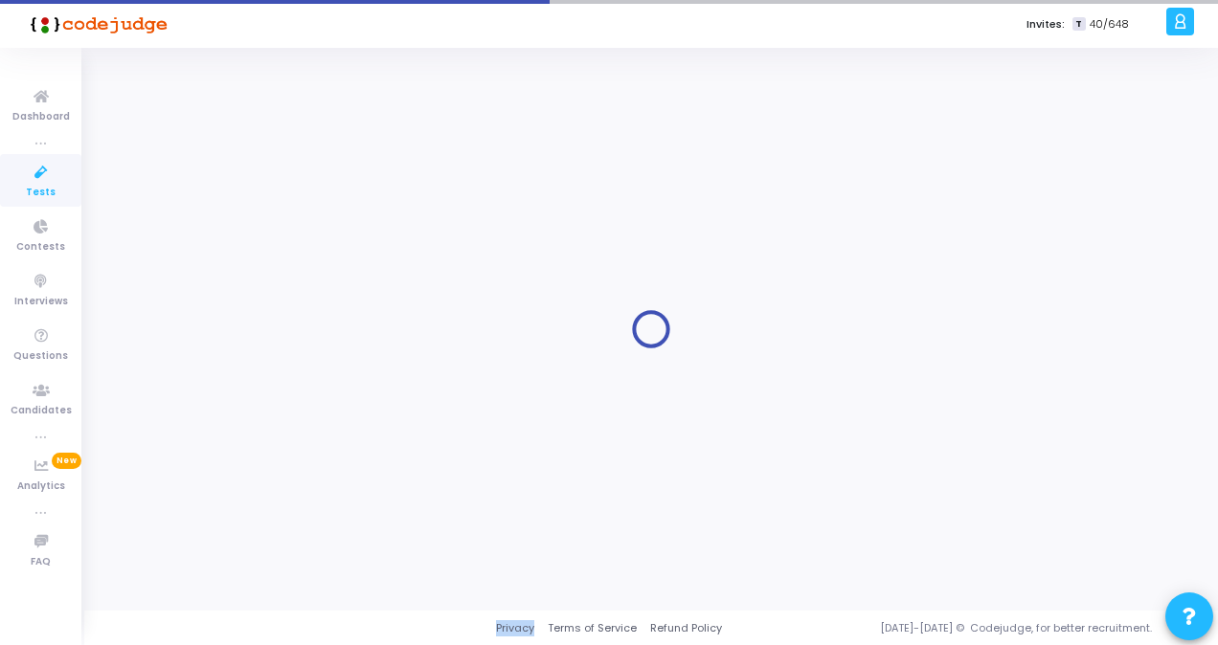
click at [306, 393] on div at bounding box center [651, 329] width 1086 height 534
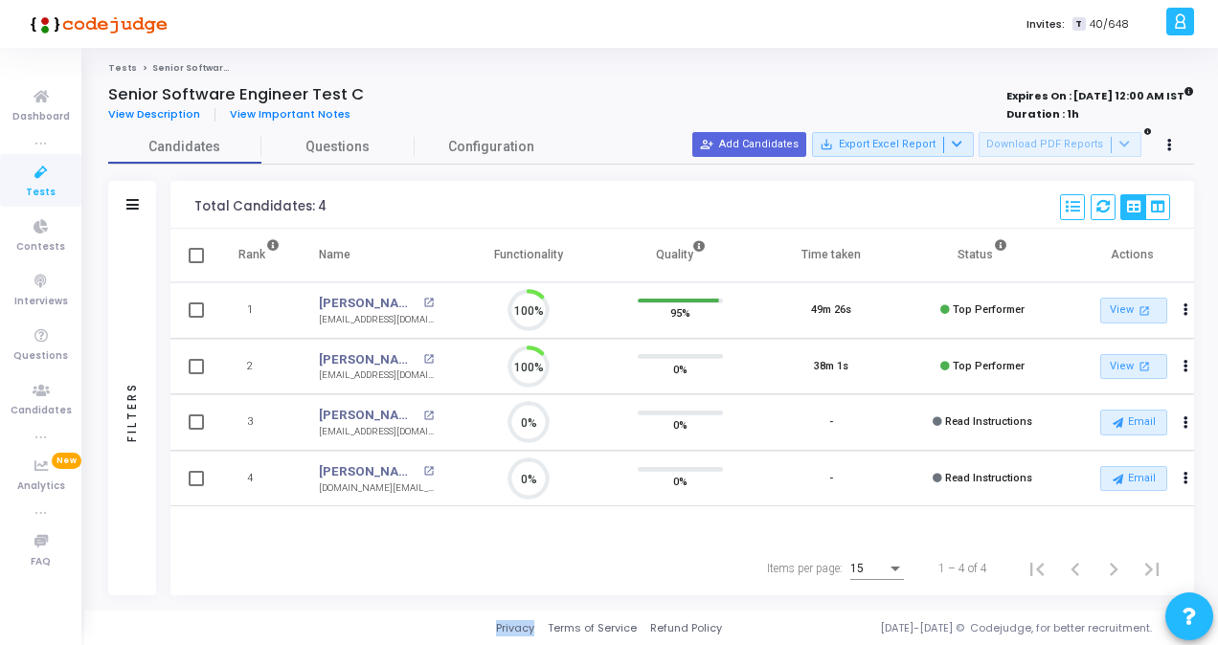
scroll to position [40, 48]
